Goal: Check status: Check status

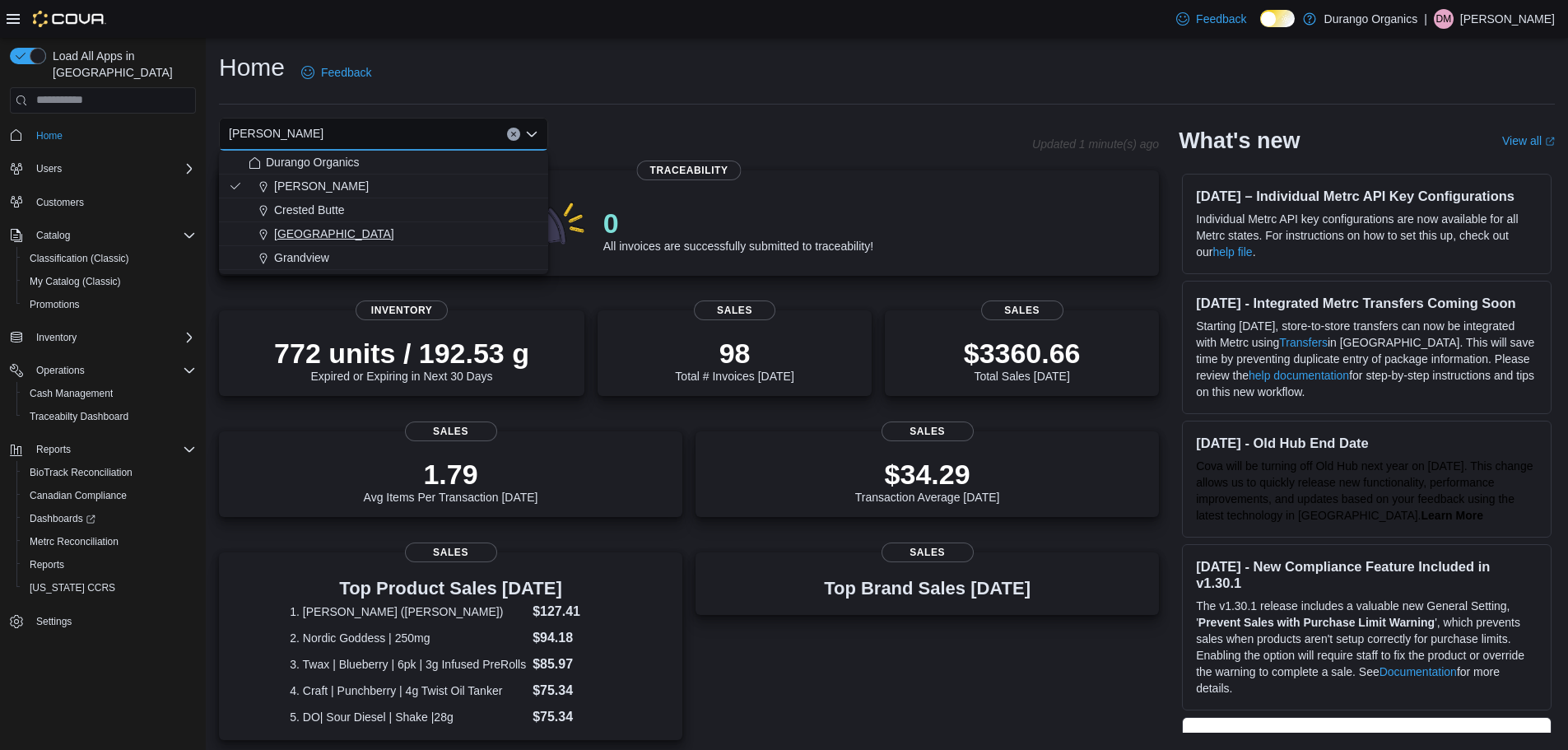
click at [300, 233] on span "[GEOGRAPHIC_DATA]" at bounding box center [335, 234] width 120 height 16
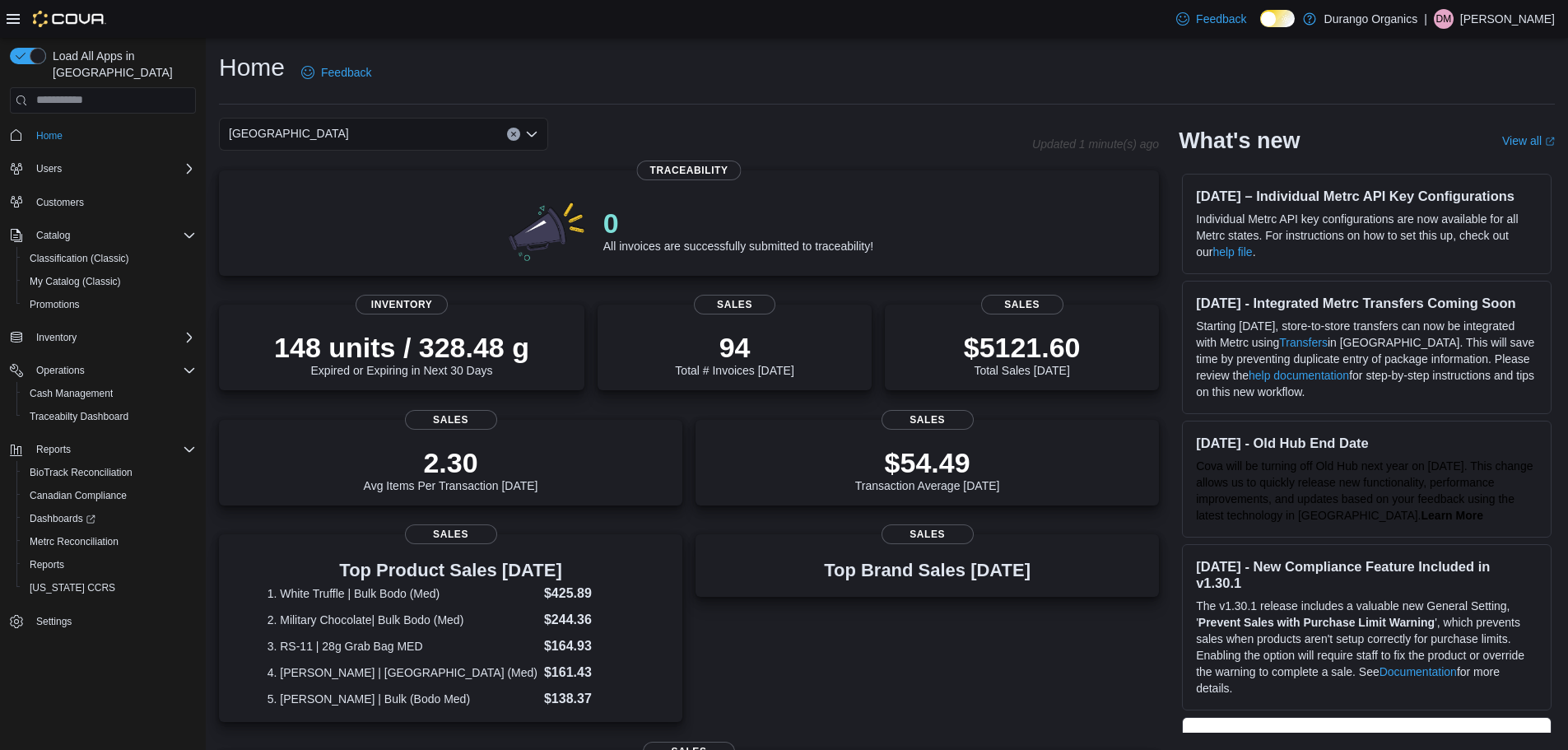
click at [434, 139] on div "Durango Combo box. Selected. [GEOGRAPHIC_DATA]. Press Backspace to delete [GEOG…" at bounding box center [384, 134] width 329 height 33
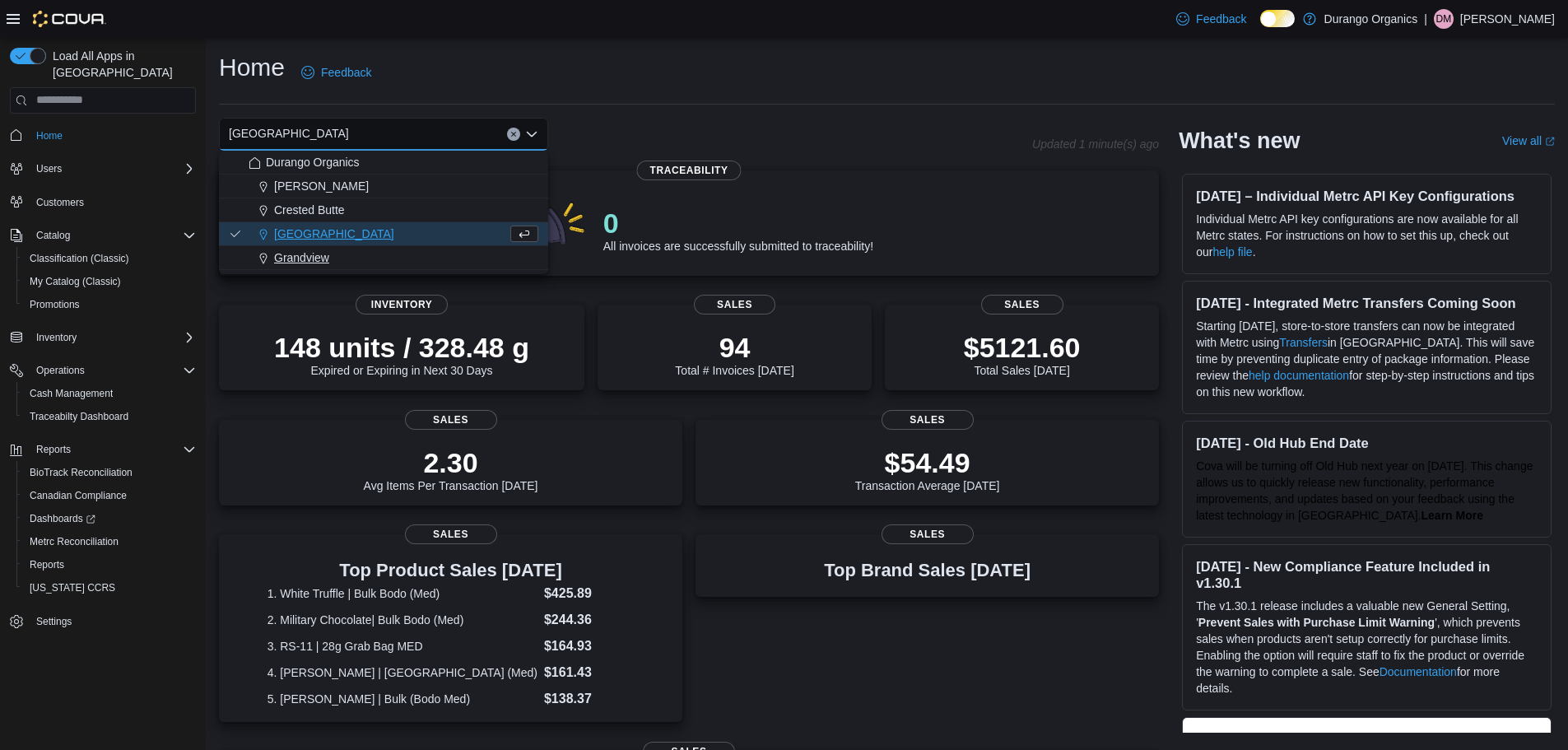
click at [317, 253] on span "Grandview" at bounding box center [302, 257] width 55 height 16
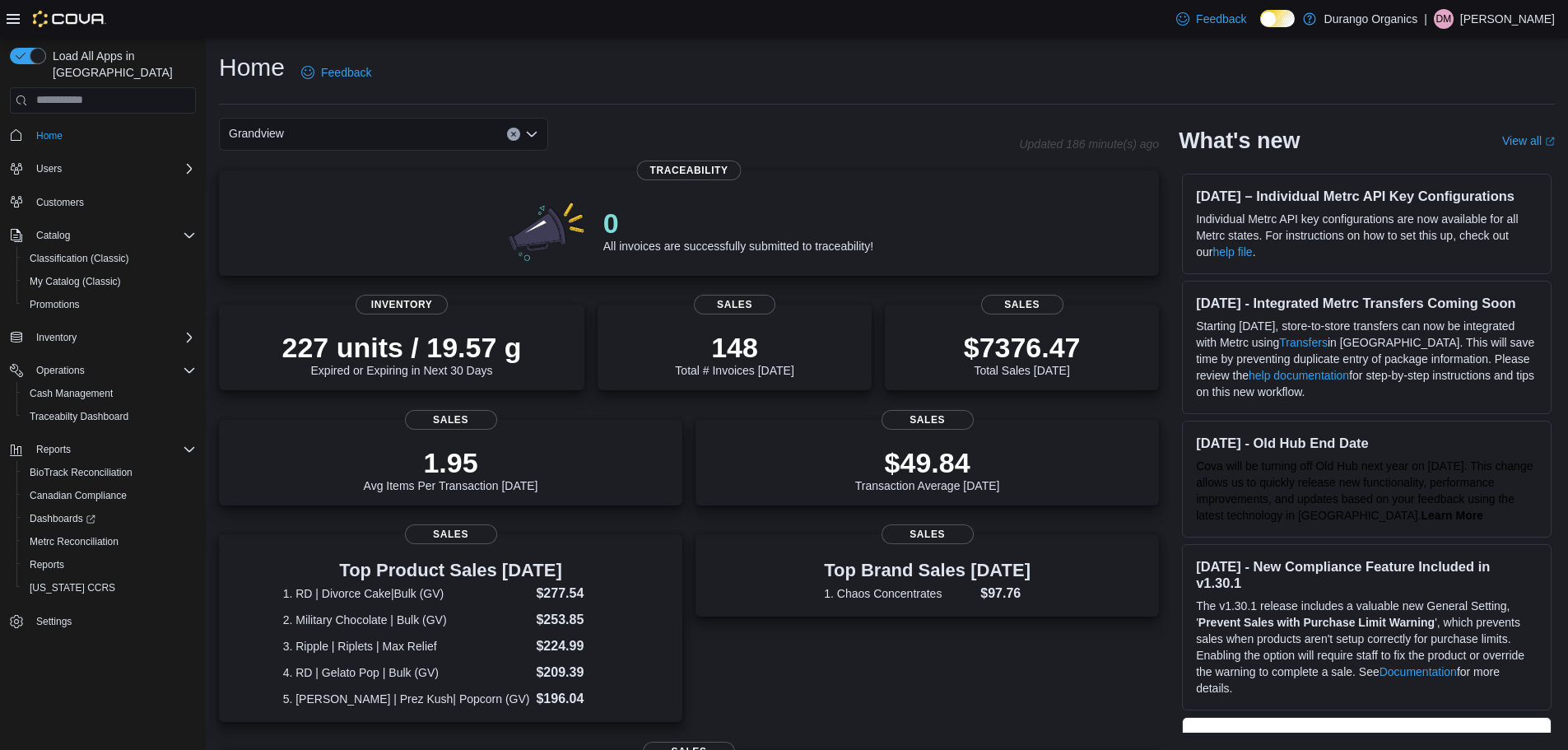
click at [444, 135] on div "Grandview Combo box. Selected. [GEOGRAPHIC_DATA]. Press Backspace to delete [GE…" at bounding box center [384, 134] width 329 height 33
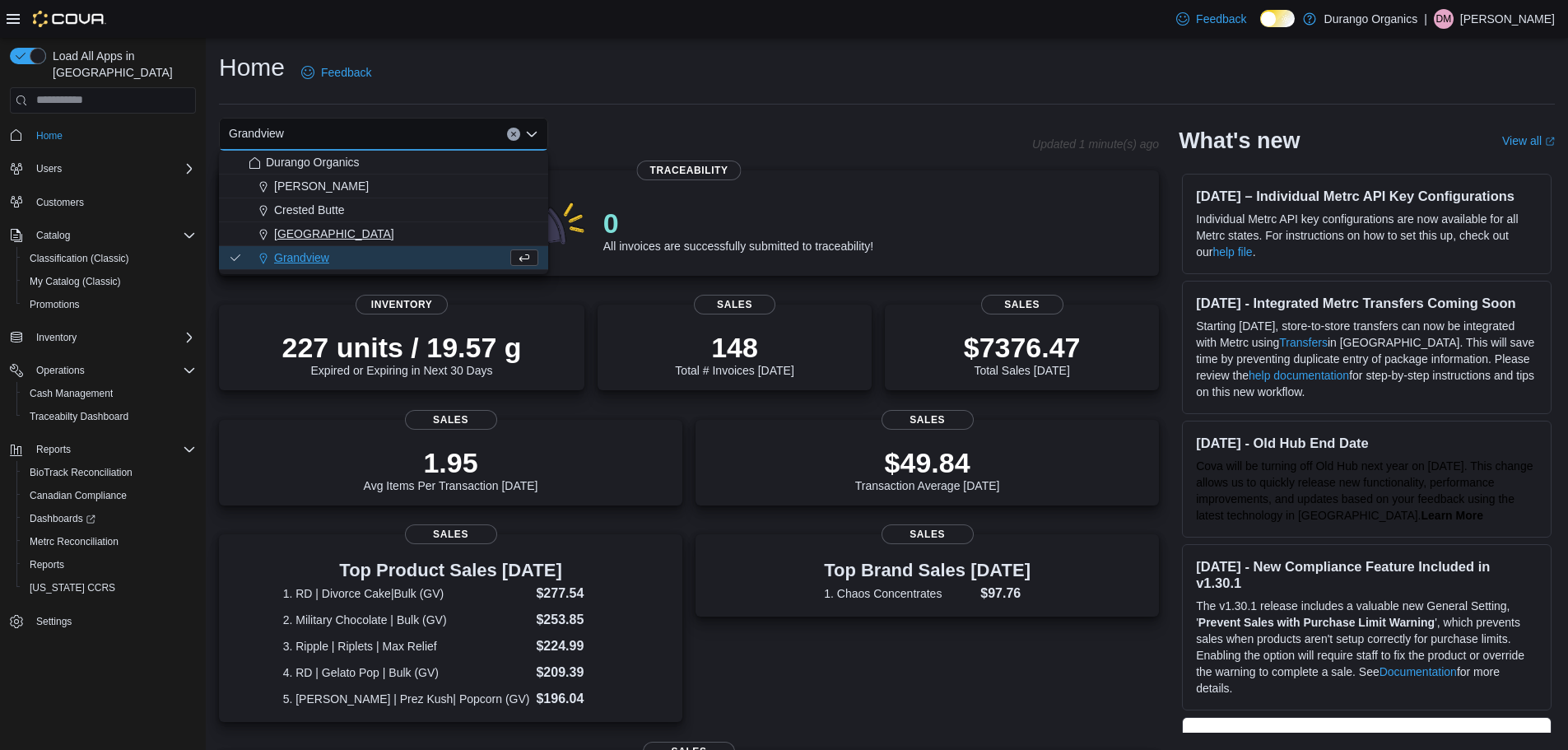
click at [305, 231] on span "[GEOGRAPHIC_DATA]" at bounding box center [335, 234] width 120 height 16
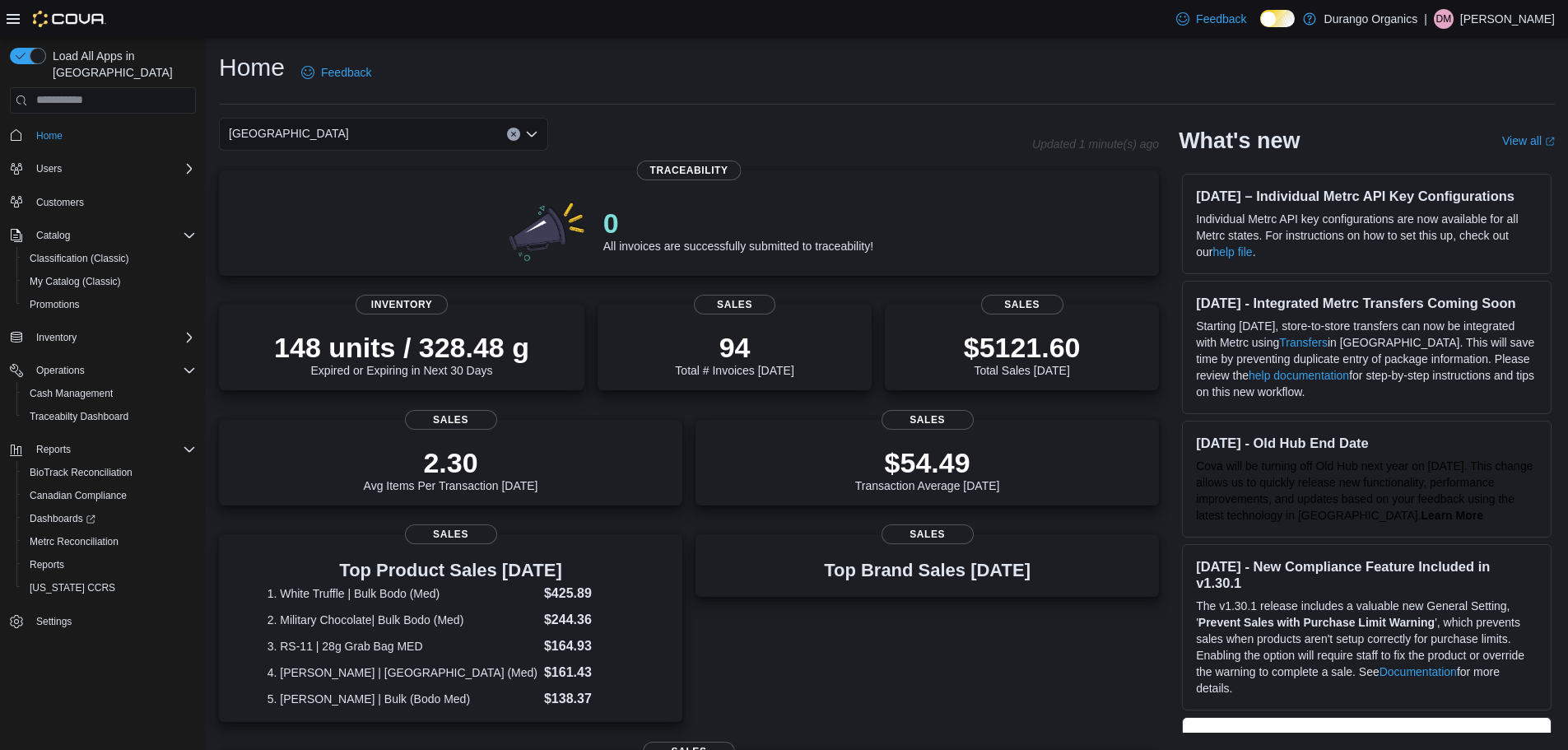
click at [416, 137] on div "[GEOGRAPHIC_DATA]" at bounding box center [384, 134] width 329 height 33
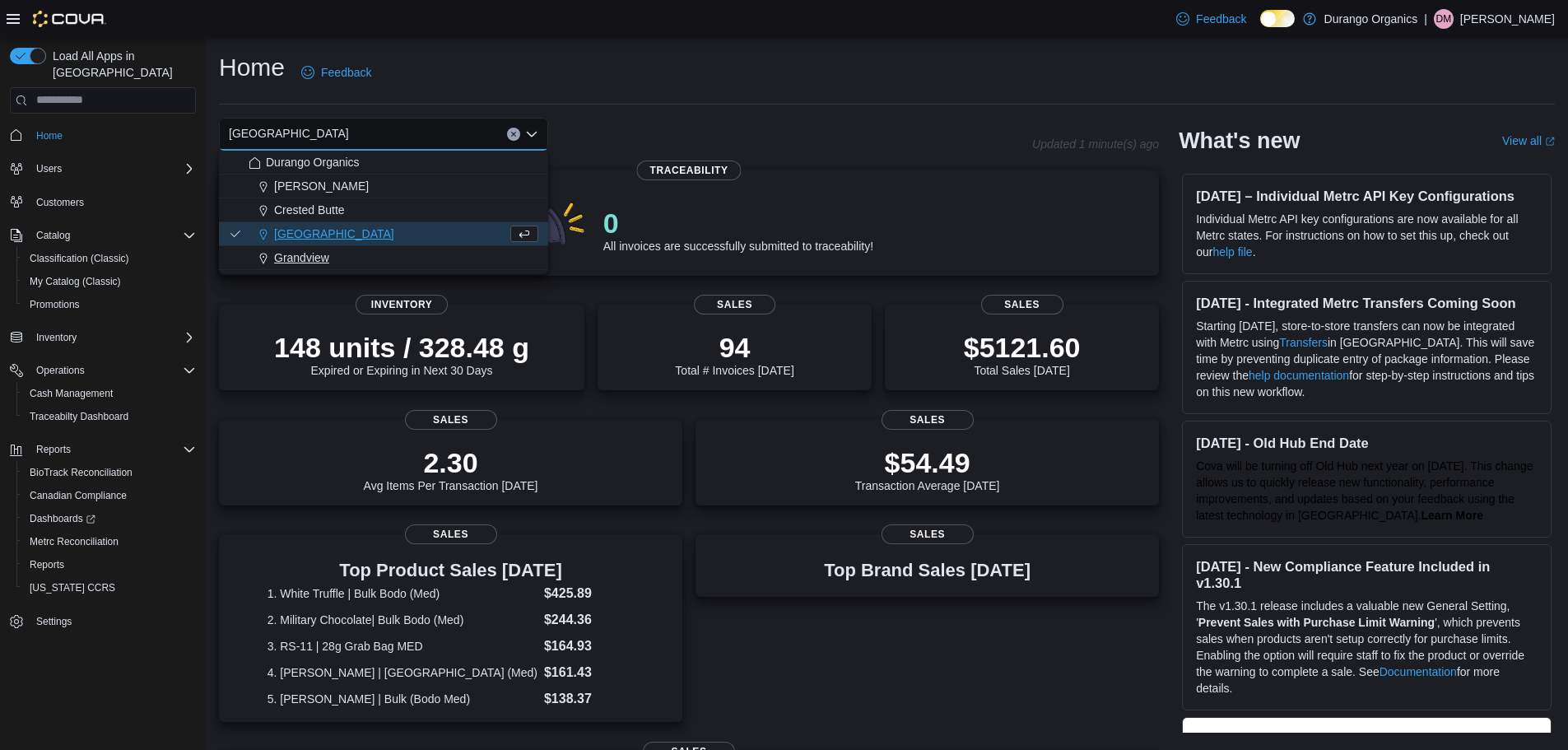
click at [313, 251] on span "Grandview" at bounding box center [302, 257] width 55 height 16
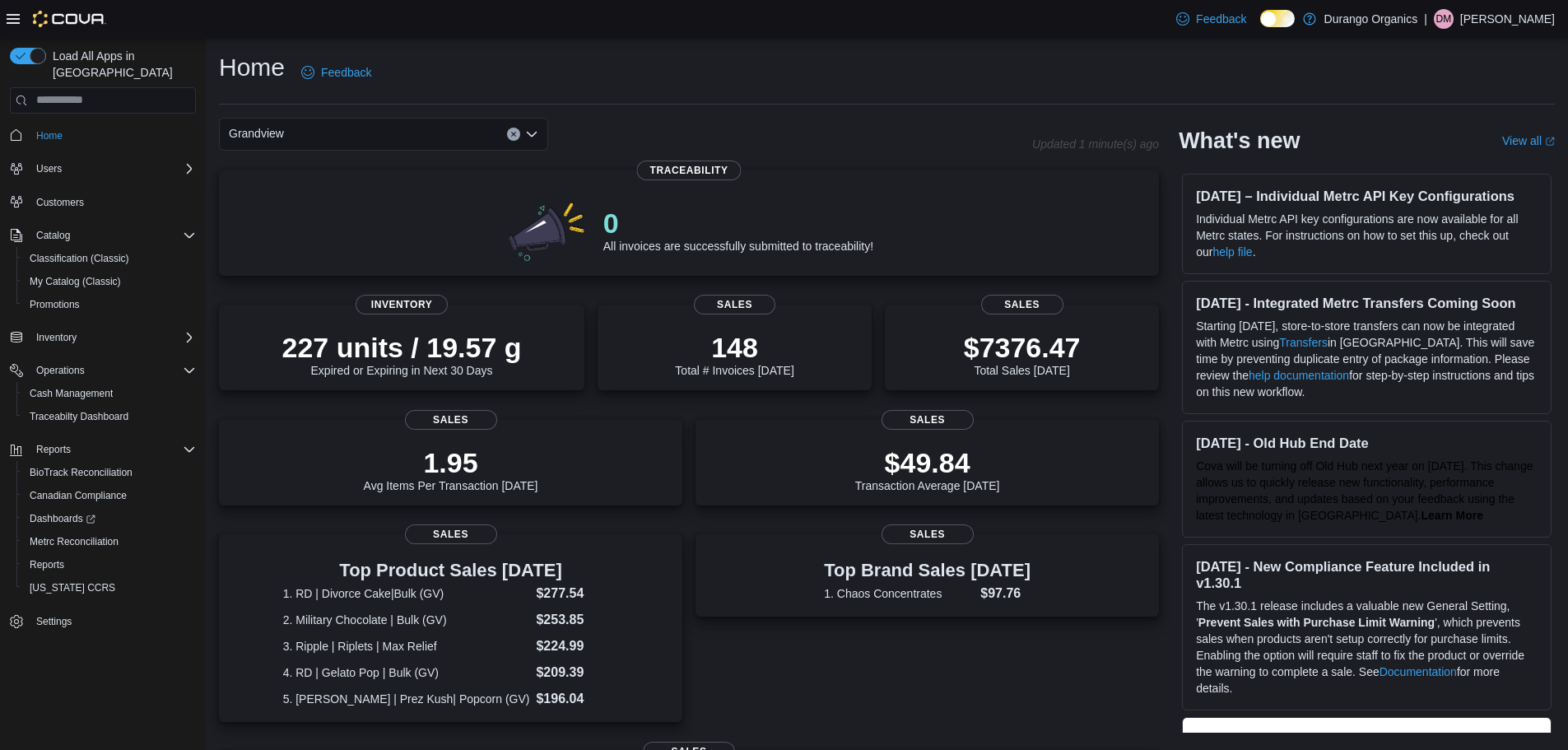
click at [434, 126] on div "Grandview Combo box. Selected. [GEOGRAPHIC_DATA]. Press Backspace to delete [GE…" at bounding box center [384, 134] width 329 height 33
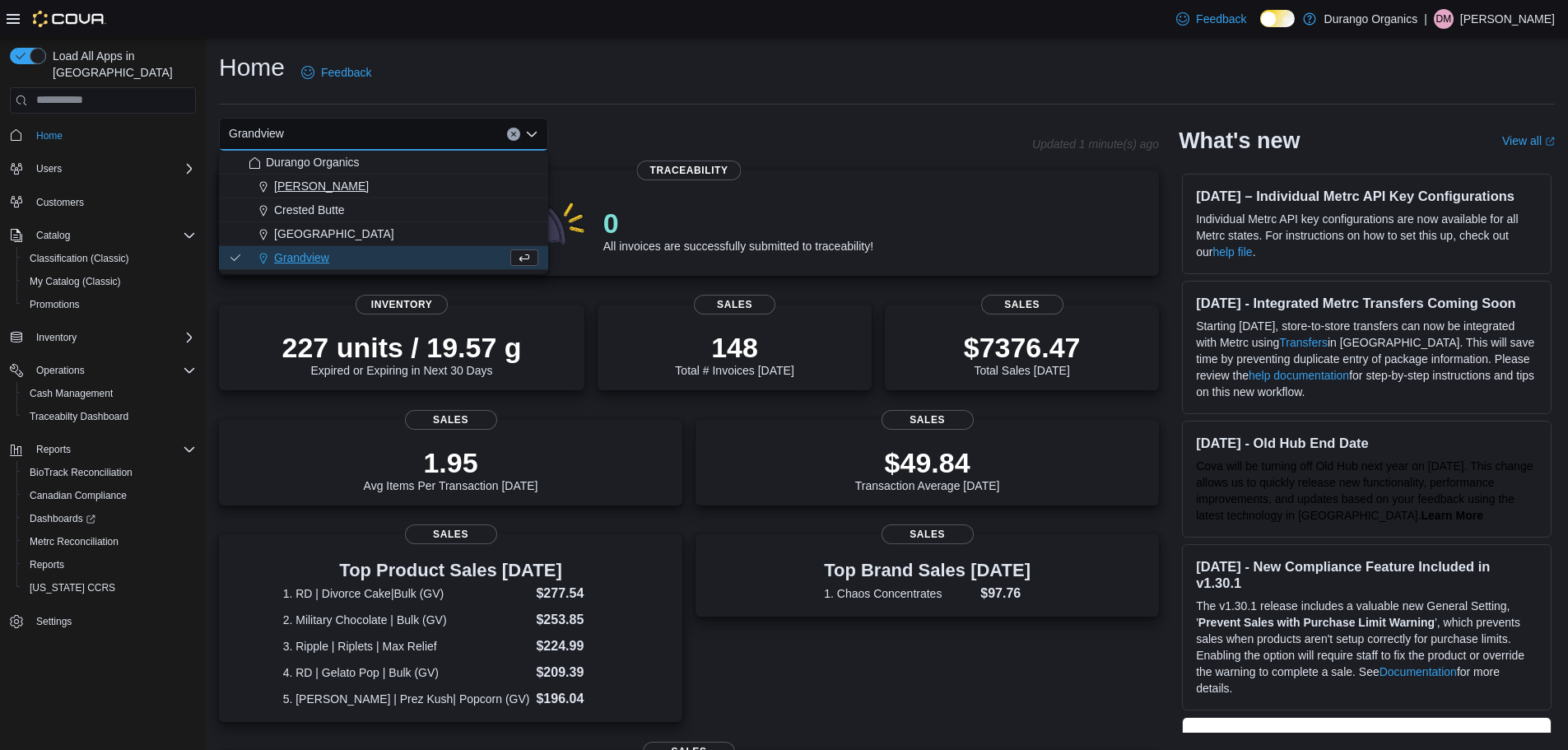
click at [292, 187] on span "[PERSON_NAME]" at bounding box center [322, 186] width 95 height 16
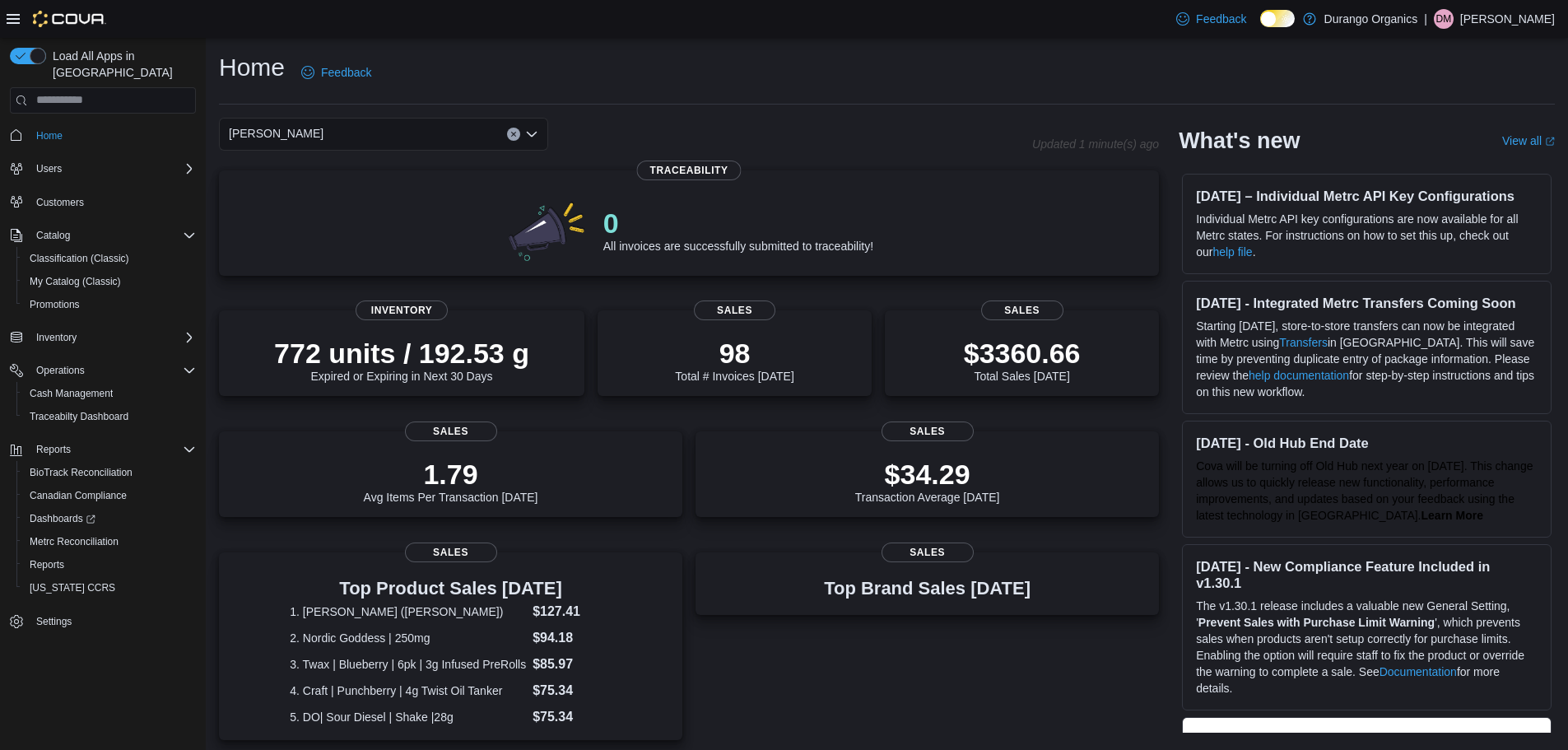
click at [409, 138] on div "[PERSON_NAME] Combo box. Selected. [GEOGRAPHIC_DATA]. Press Backspace to delete…" at bounding box center [384, 134] width 329 height 33
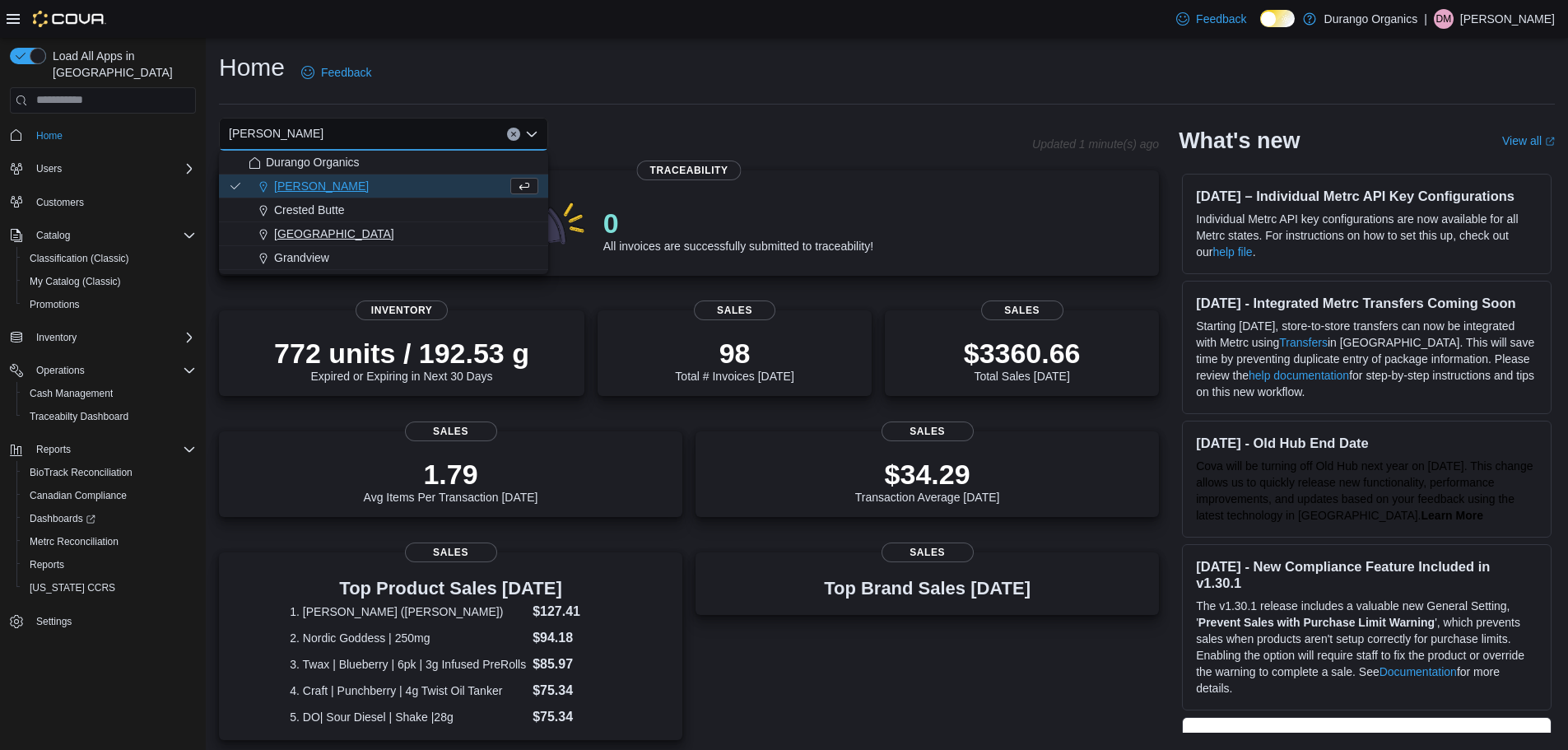
click at [306, 234] on span "[GEOGRAPHIC_DATA]" at bounding box center [335, 234] width 120 height 16
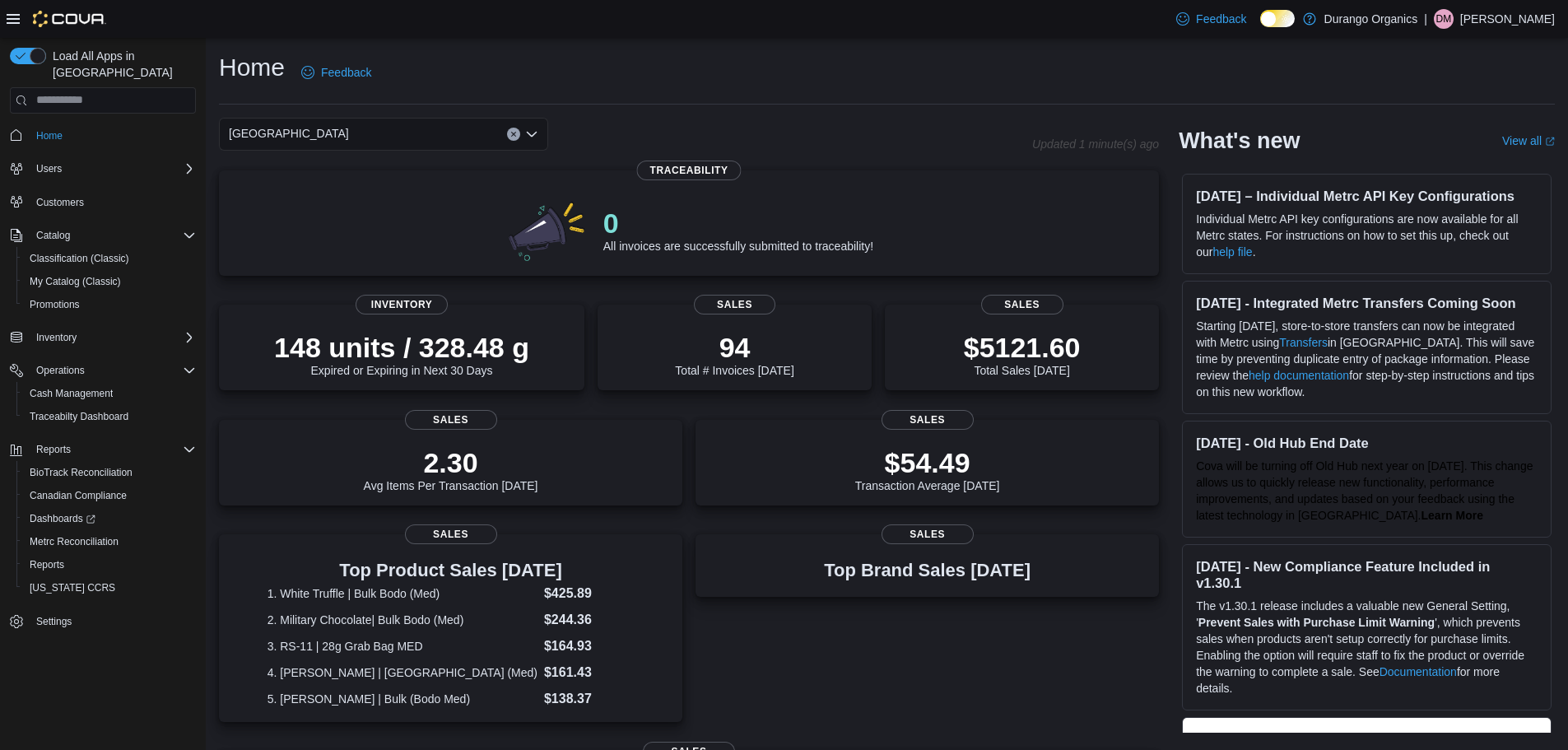
click at [455, 124] on div "Durango Combo box. Selected. [GEOGRAPHIC_DATA]. Press Backspace to delete [GEOG…" at bounding box center [384, 134] width 329 height 33
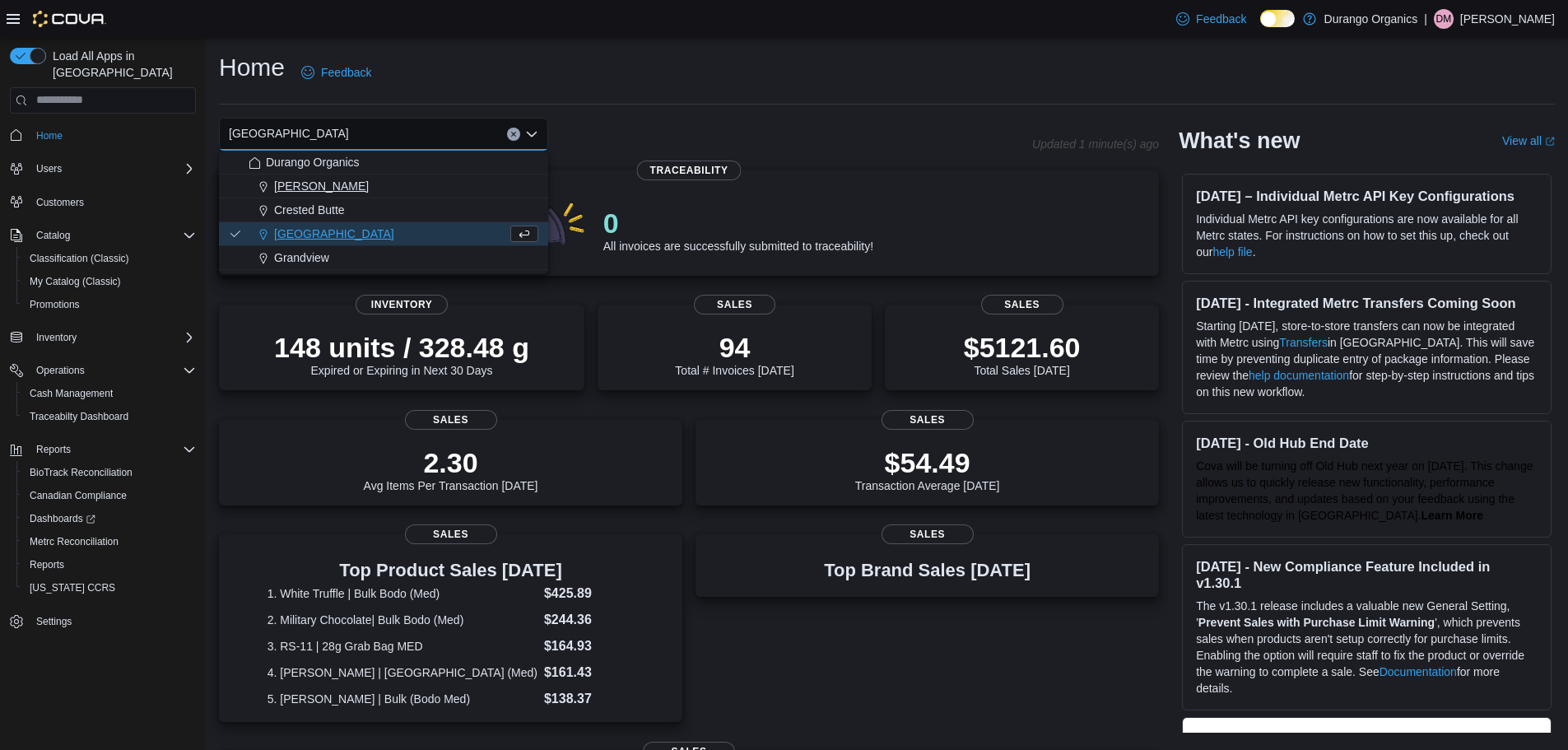
click at [296, 194] on span "[PERSON_NAME]" at bounding box center [322, 186] width 95 height 16
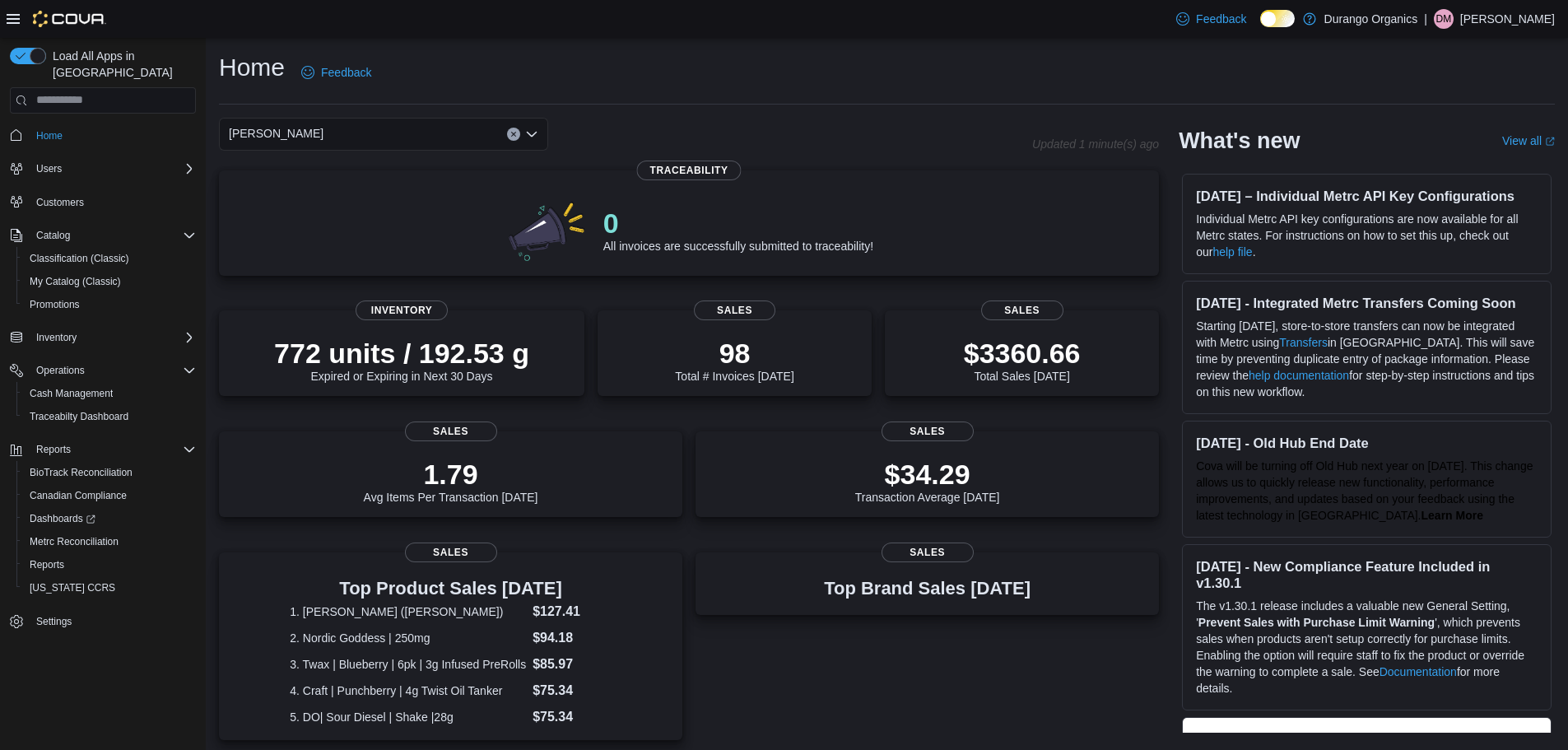
drag, startPoint x: 434, startPoint y: 135, endPoint x: 431, endPoint y: 145, distance: 10.4
click at [433, 135] on div "[PERSON_NAME] Combo box. Selected. [GEOGRAPHIC_DATA]. Press Backspace to delete…" at bounding box center [384, 134] width 329 height 33
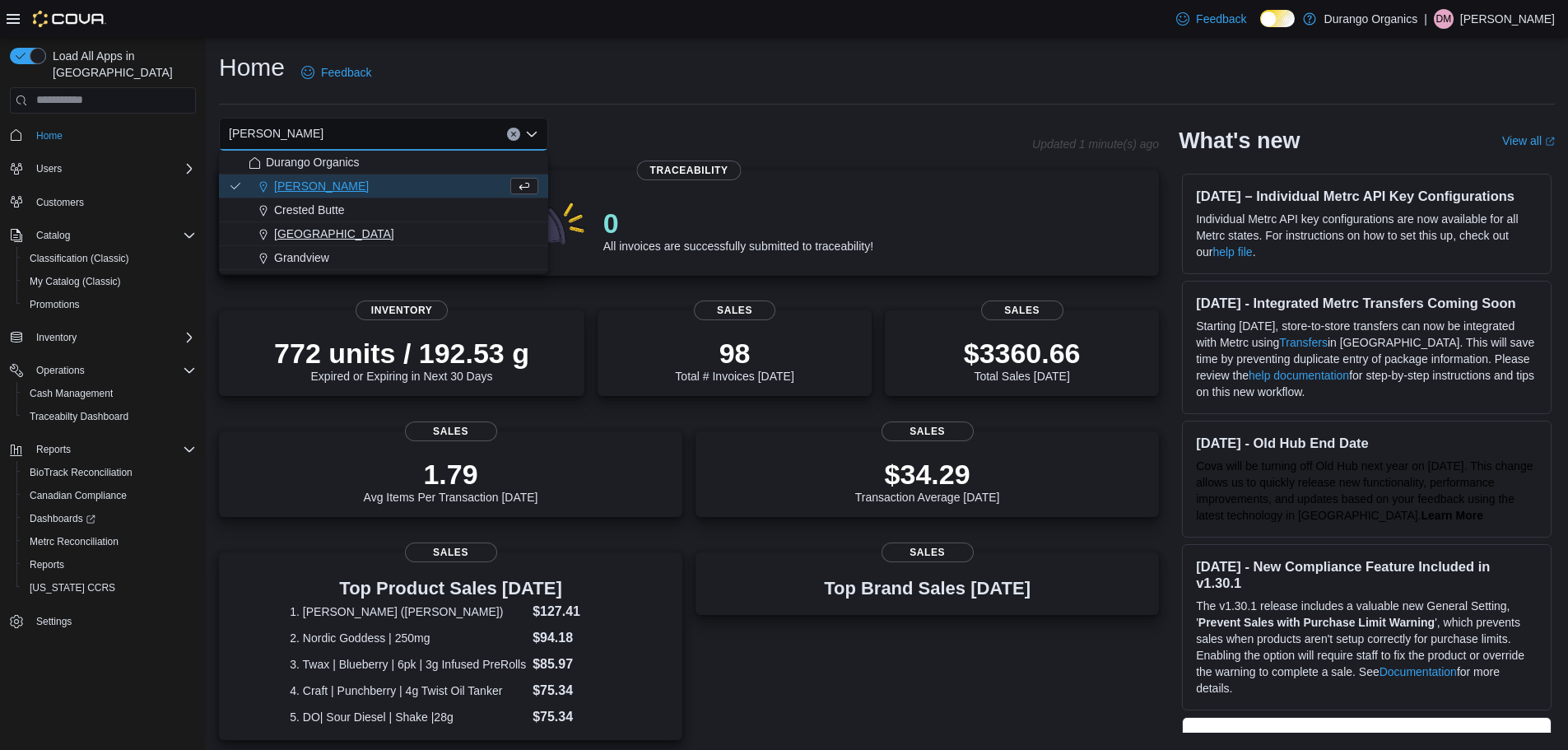
click at [300, 235] on span "[GEOGRAPHIC_DATA]" at bounding box center [335, 234] width 120 height 16
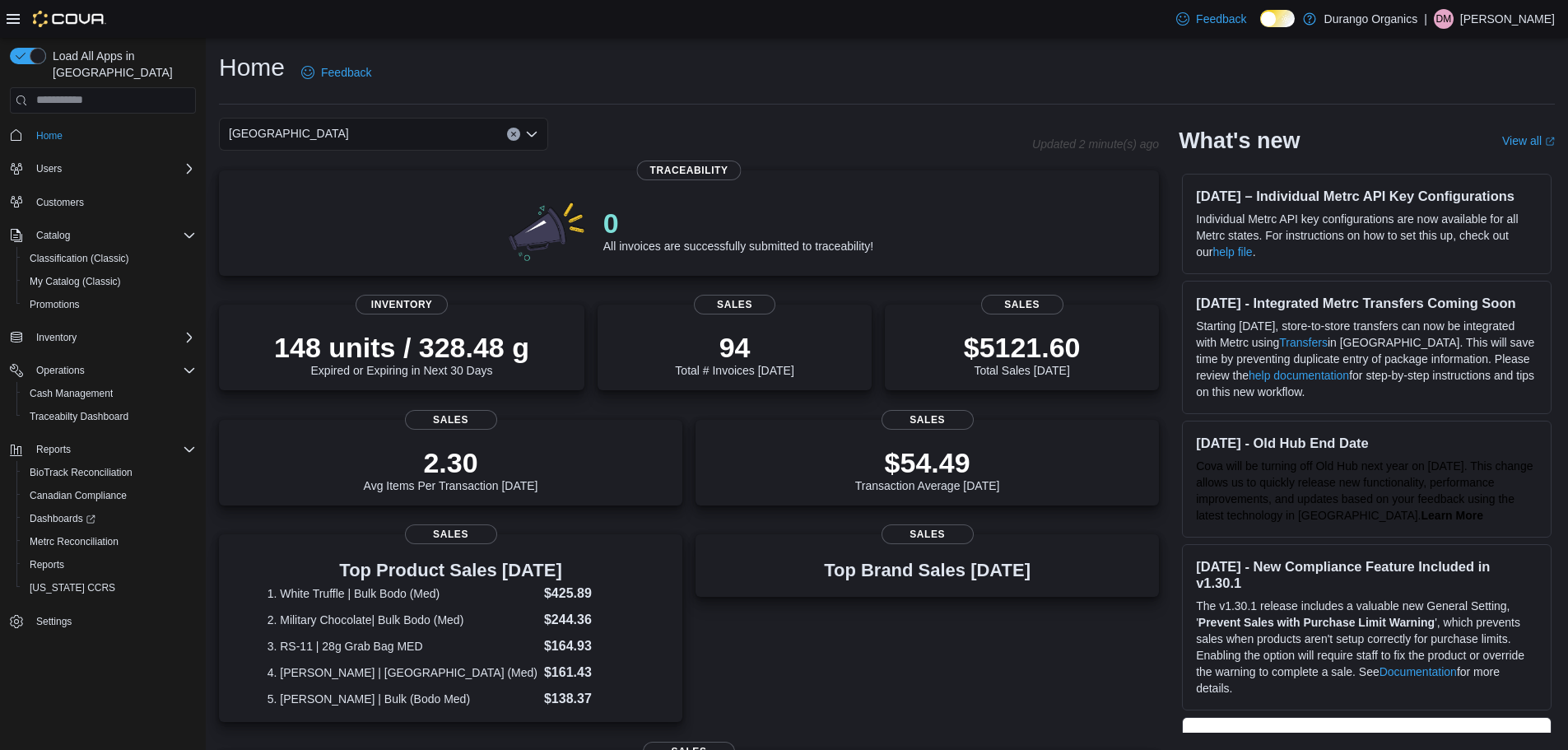
click at [432, 127] on div "[GEOGRAPHIC_DATA]" at bounding box center [384, 134] width 329 height 33
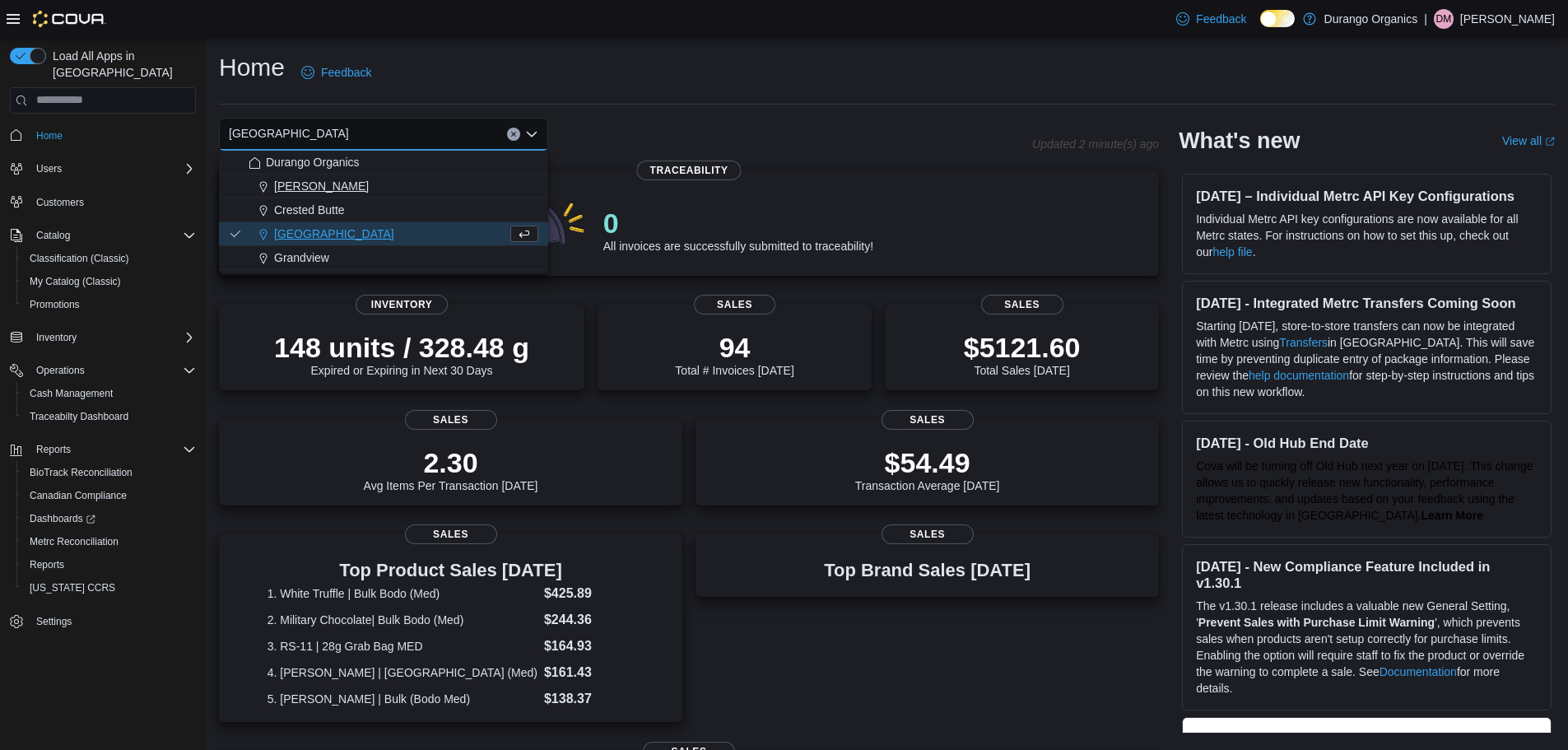
click at [301, 190] on span "[PERSON_NAME]" at bounding box center [322, 186] width 95 height 16
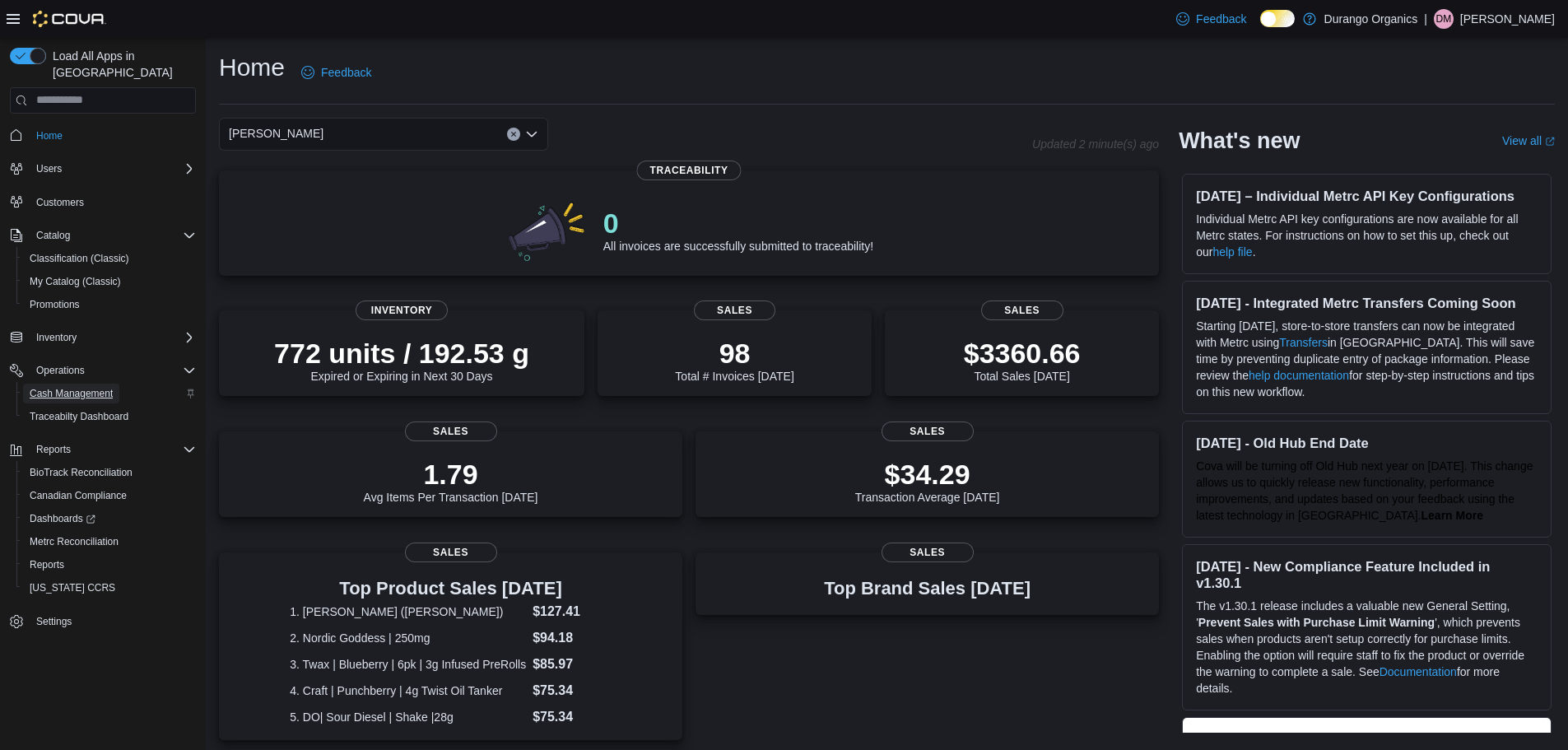
click at [82, 387] on span "Cash Management" at bounding box center [71, 394] width 83 height 13
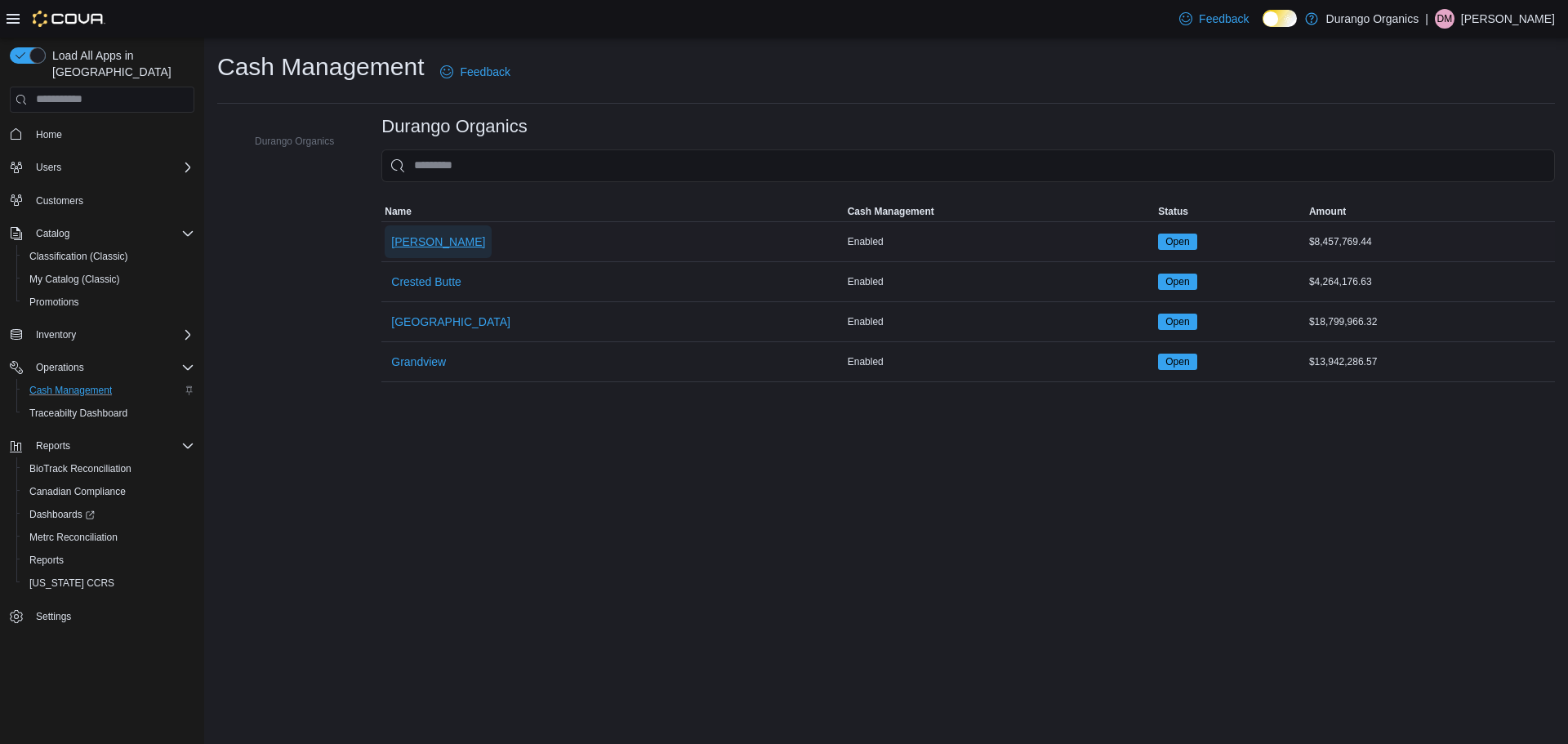
click at [410, 243] on span "[PERSON_NAME]" at bounding box center [438, 242] width 94 height 16
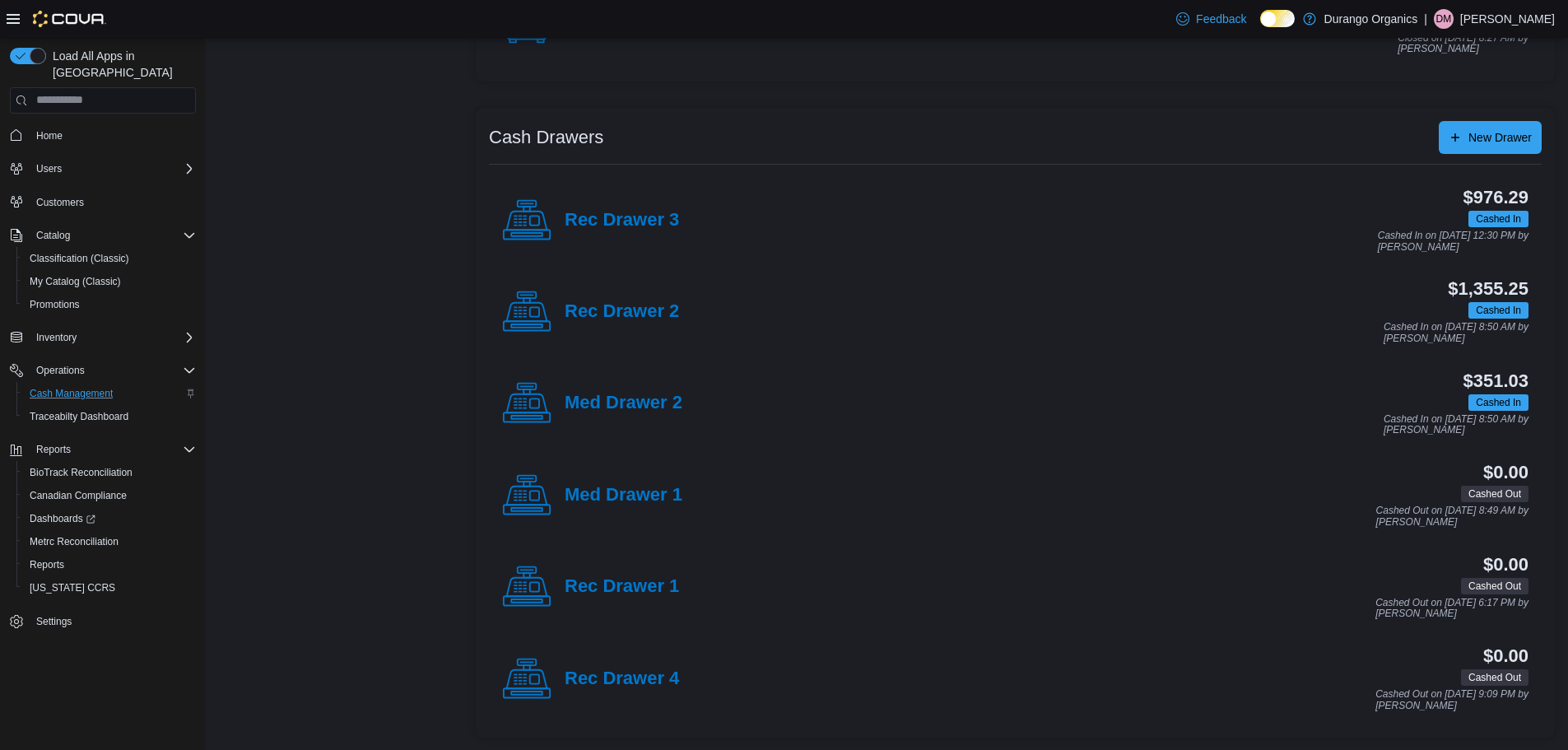
scroll to position [251, 0]
click at [650, 314] on h4 "Rec Drawer 2" at bounding box center [622, 311] width 115 height 22
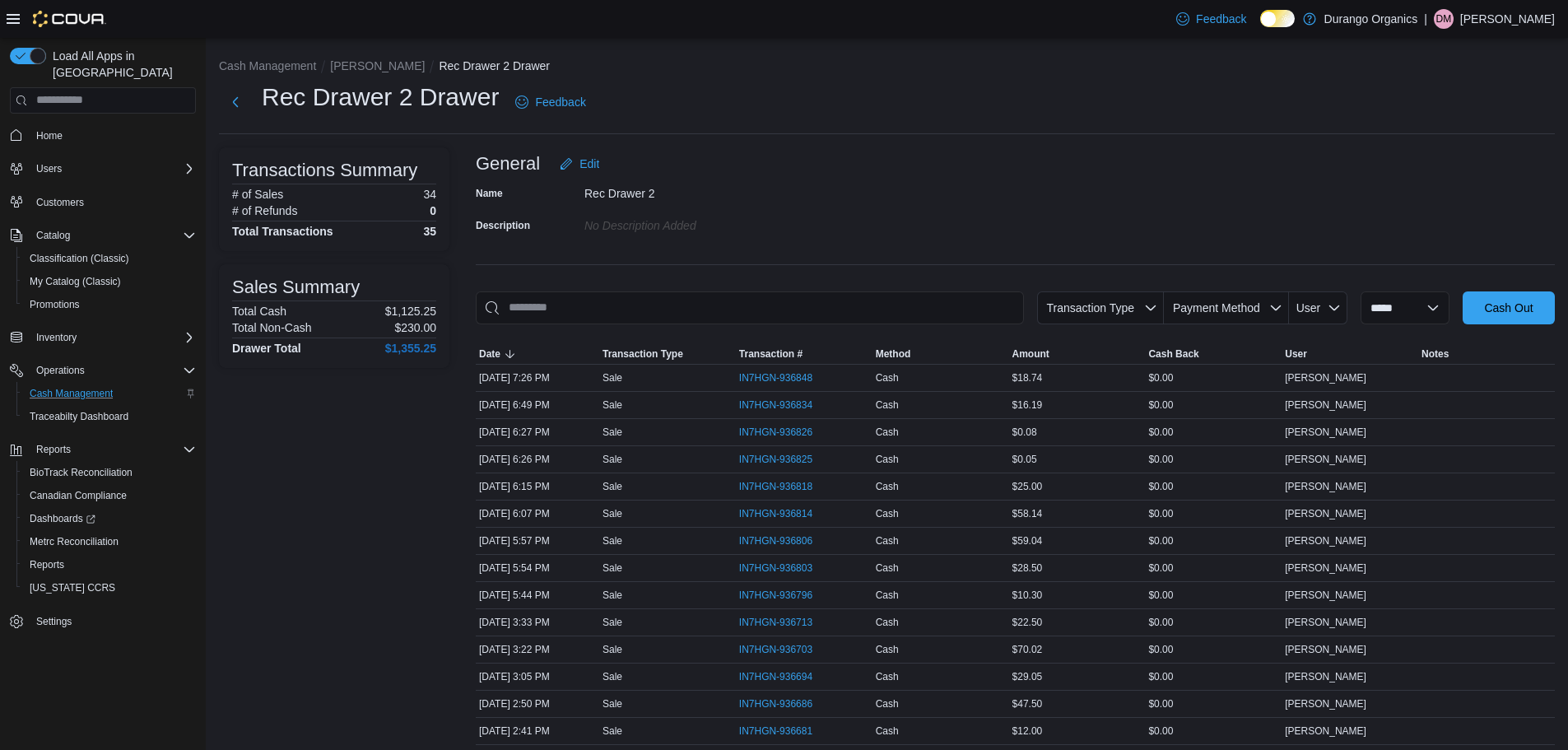
click at [354, 57] on li "[PERSON_NAME]" at bounding box center [385, 65] width 109 height 16
click at [359, 65] on button "[PERSON_NAME]" at bounding box center [377, 65] width 95 height 13
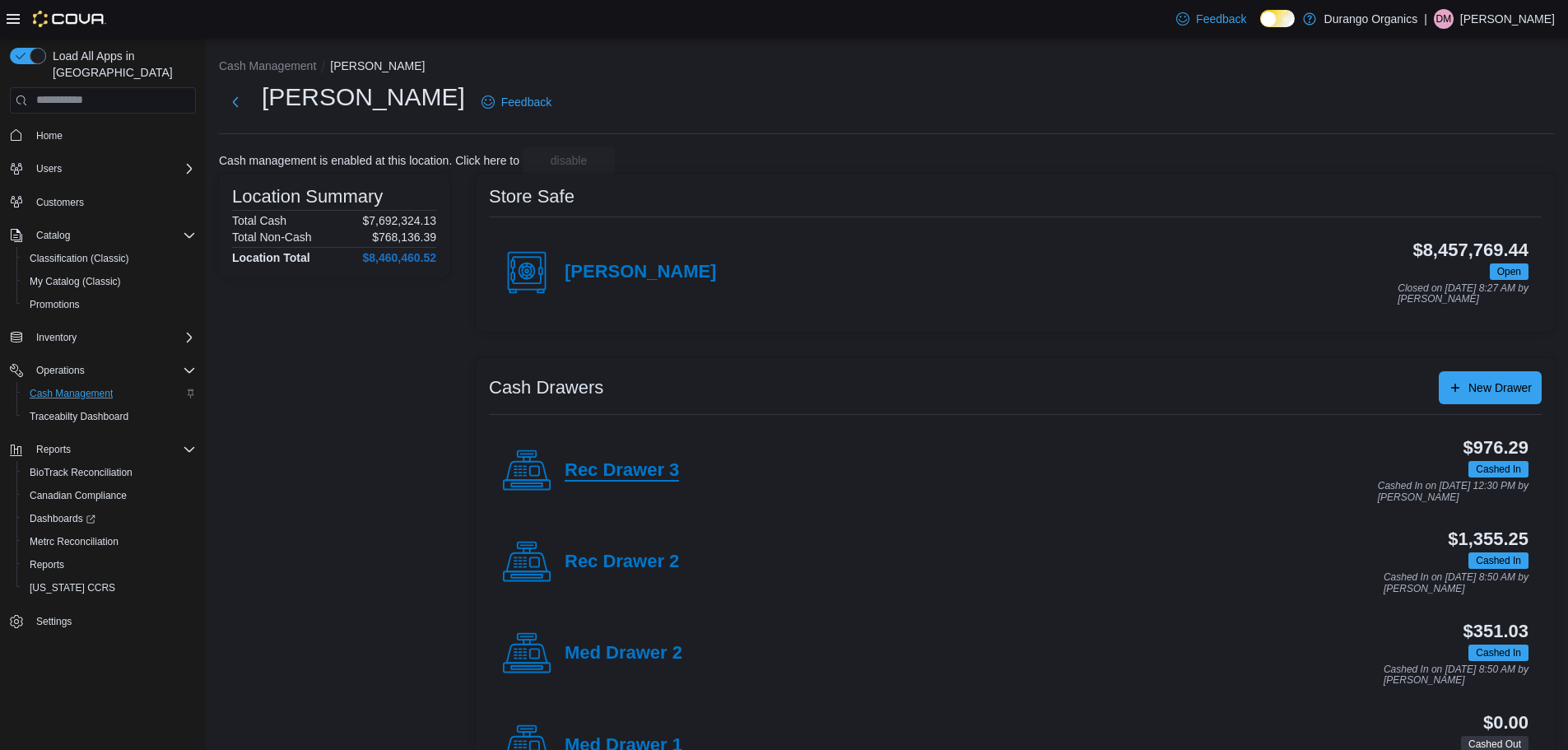
click at [631, 466] on h4 "Rec Drawer 3" at bounding box center [622, 471] width 115 height 22
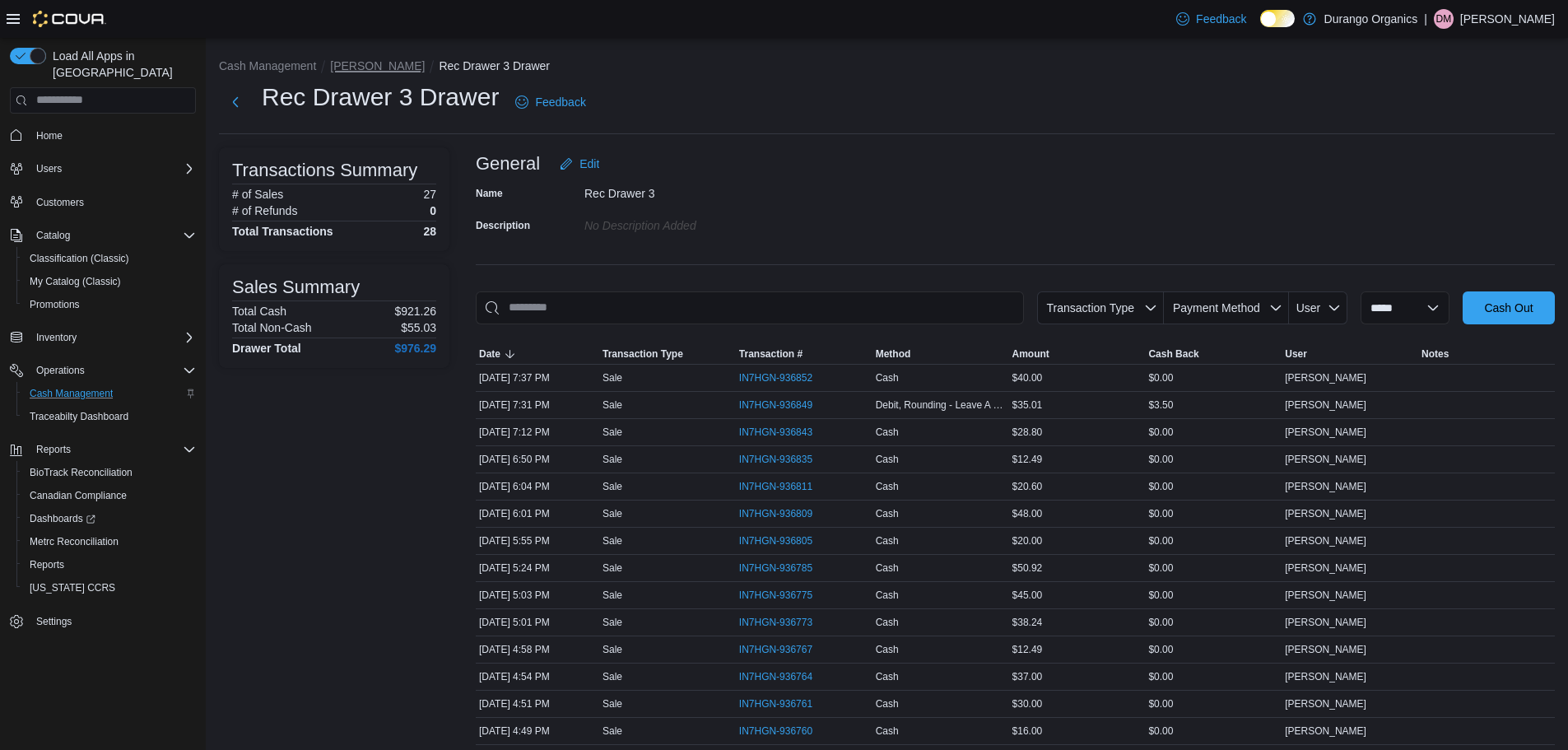
click at [350, 68] on button "[PERSON_NAME]" at bounding box center [377, 65] width 95 height 13
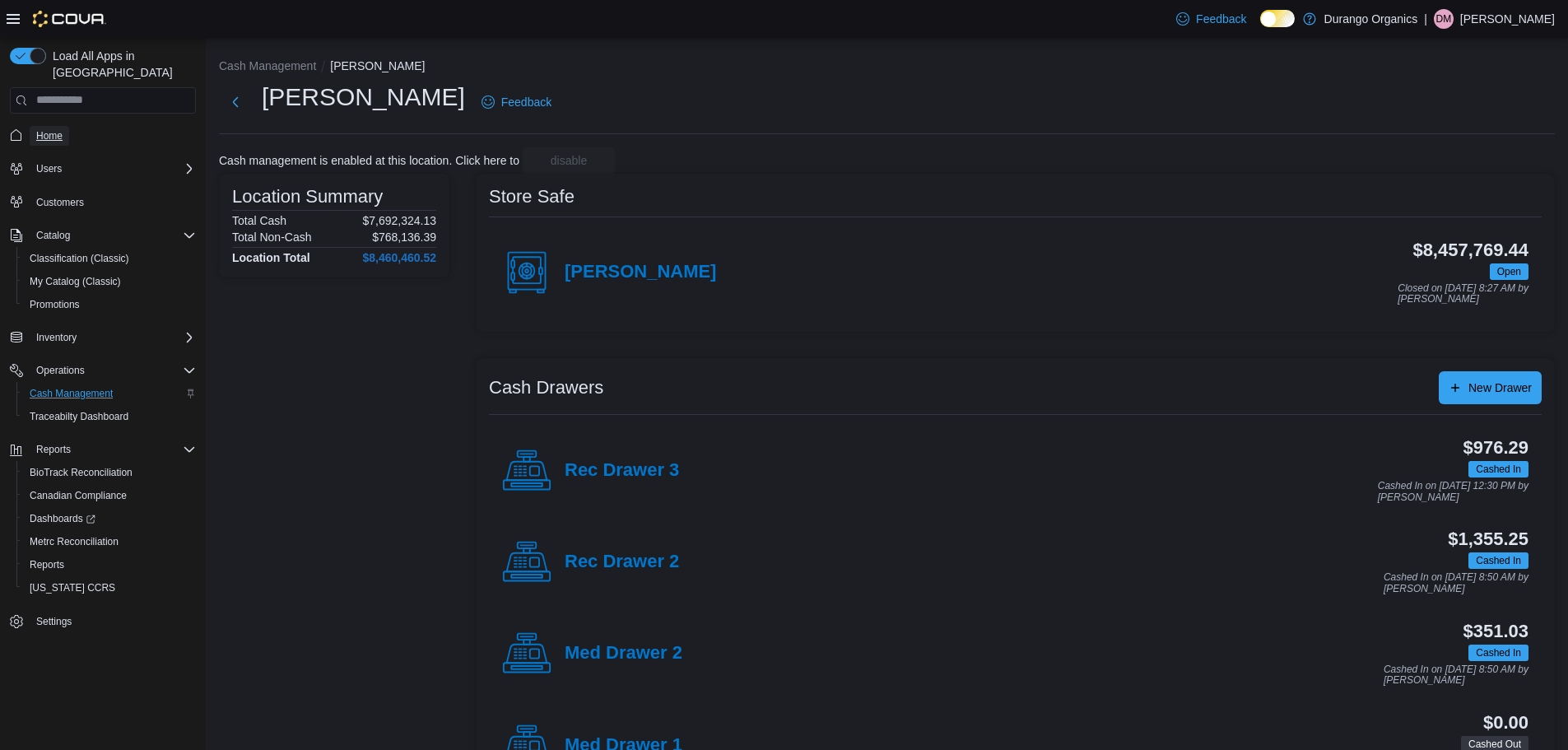
click at [56, 129] on span "Home" at bounding box center [49, 135] width 26 height 13
